Goal: Navigation & Orientation: Find specific page/section

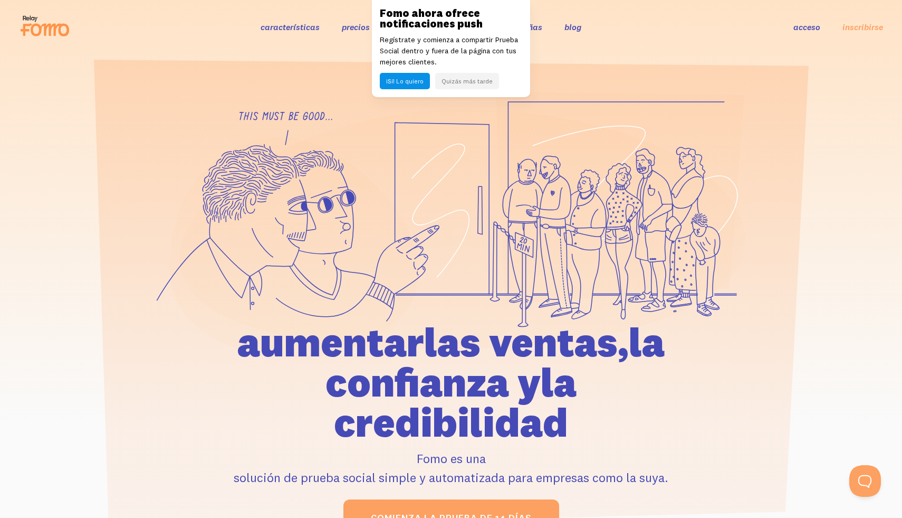
click at [461, 80] on font "Quizás más tarde" at bounding box center [467, 81] width 51 height 8
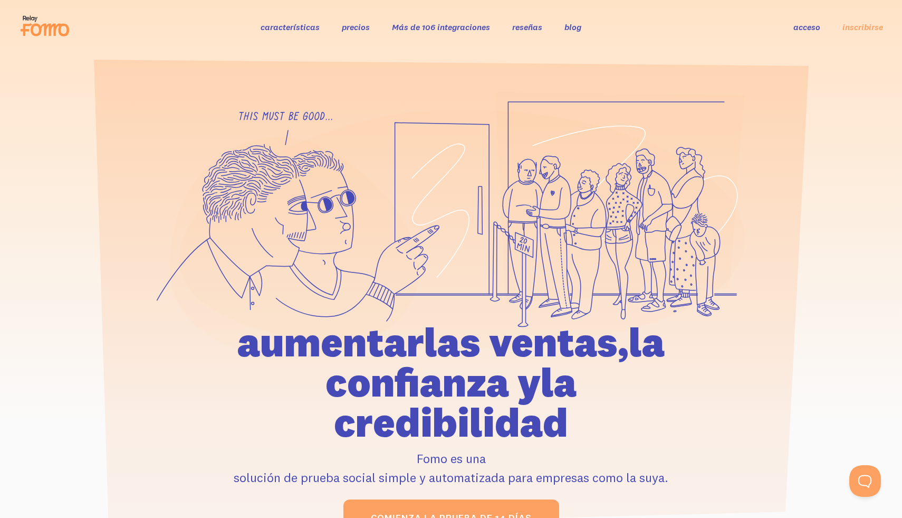
click at [305, 32] on font "características" at bounding box center [290, 27] width 59 height 11
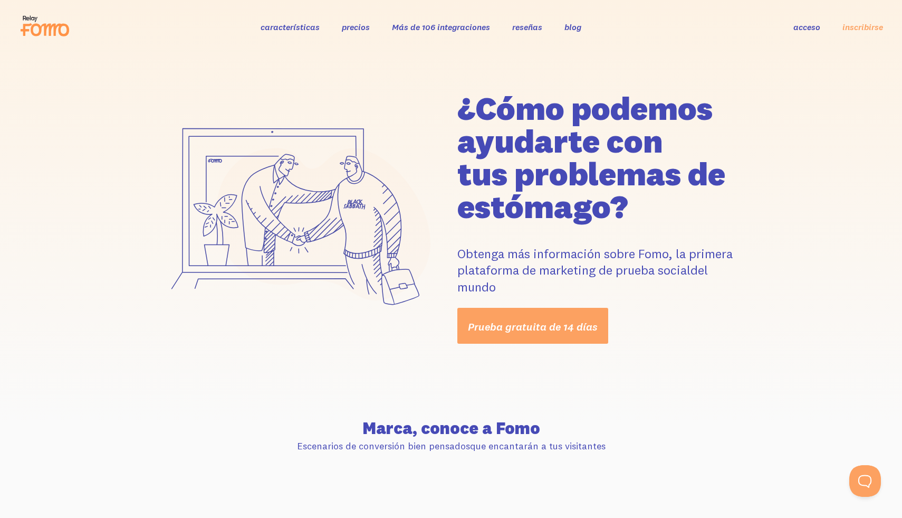
click at [360, 30] on font "precios" at bounding box center [356, 27] width 28 height 11
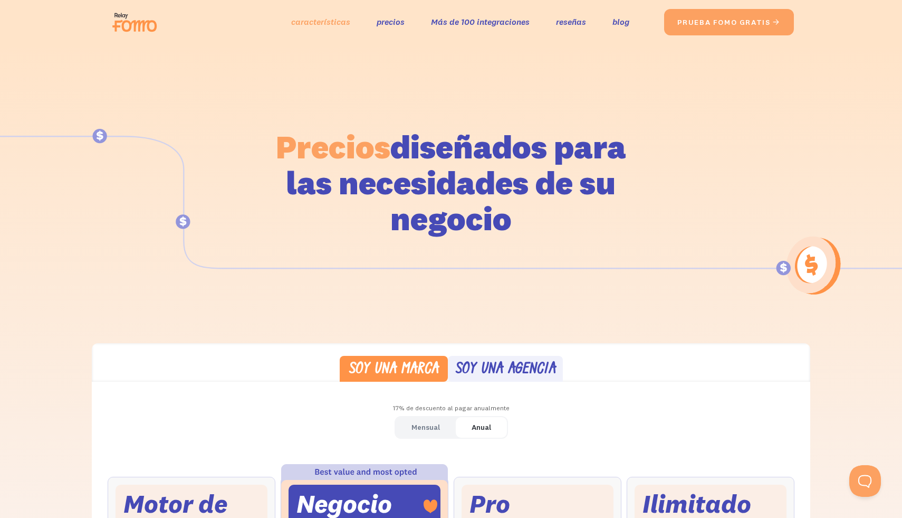
click at [312, 25] on font "características" at bounding box center [320, 21] width 59 height 11
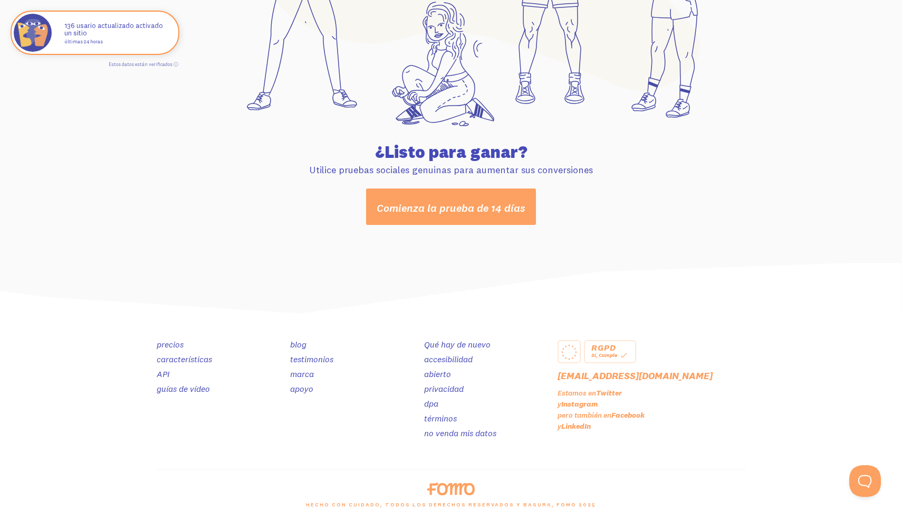
scroll to position [5556, 0]
